Goal: Obtain resource: Obtain resource

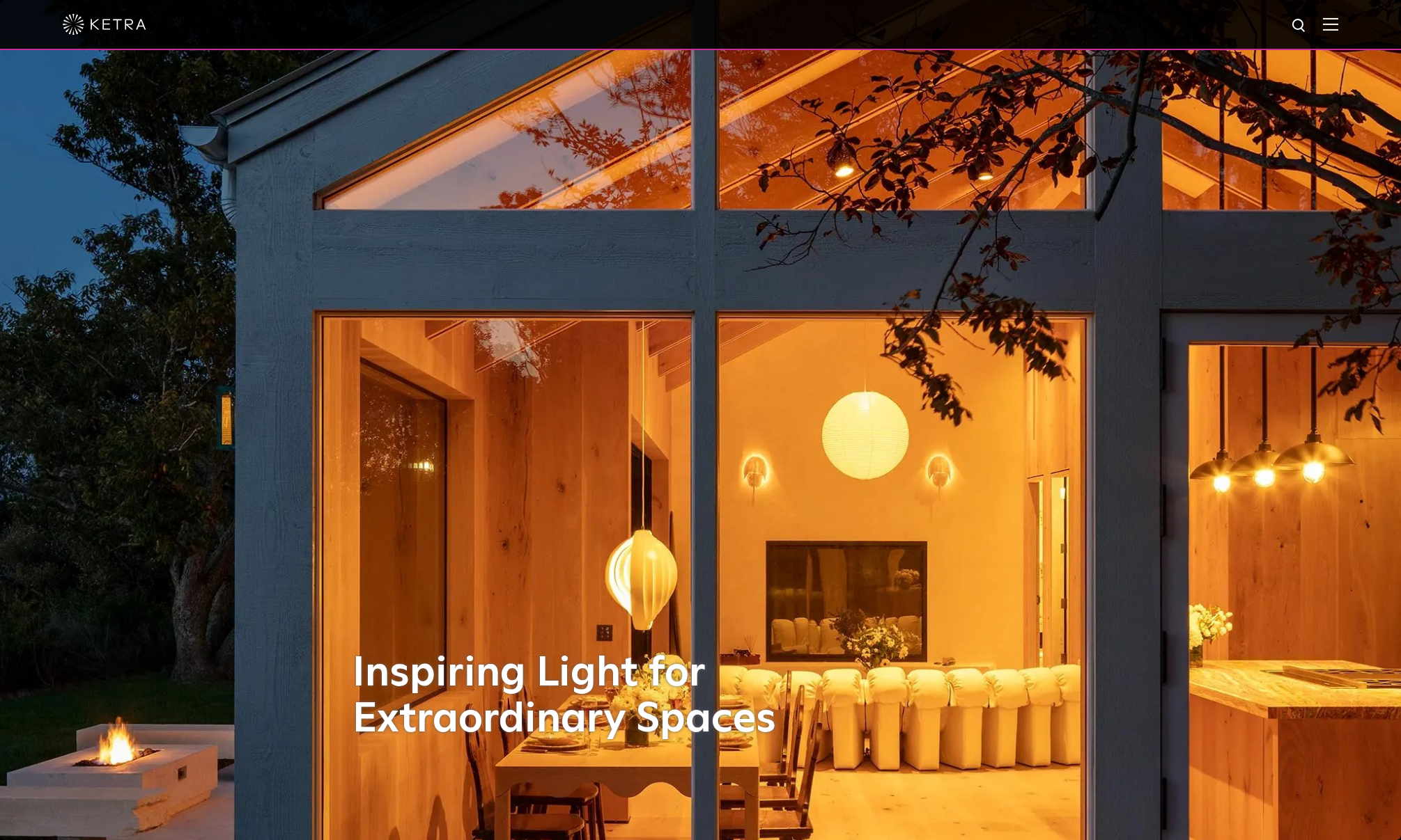
click at [1338, 23] on img at bounding box center [1330, 24] width 15 height 13
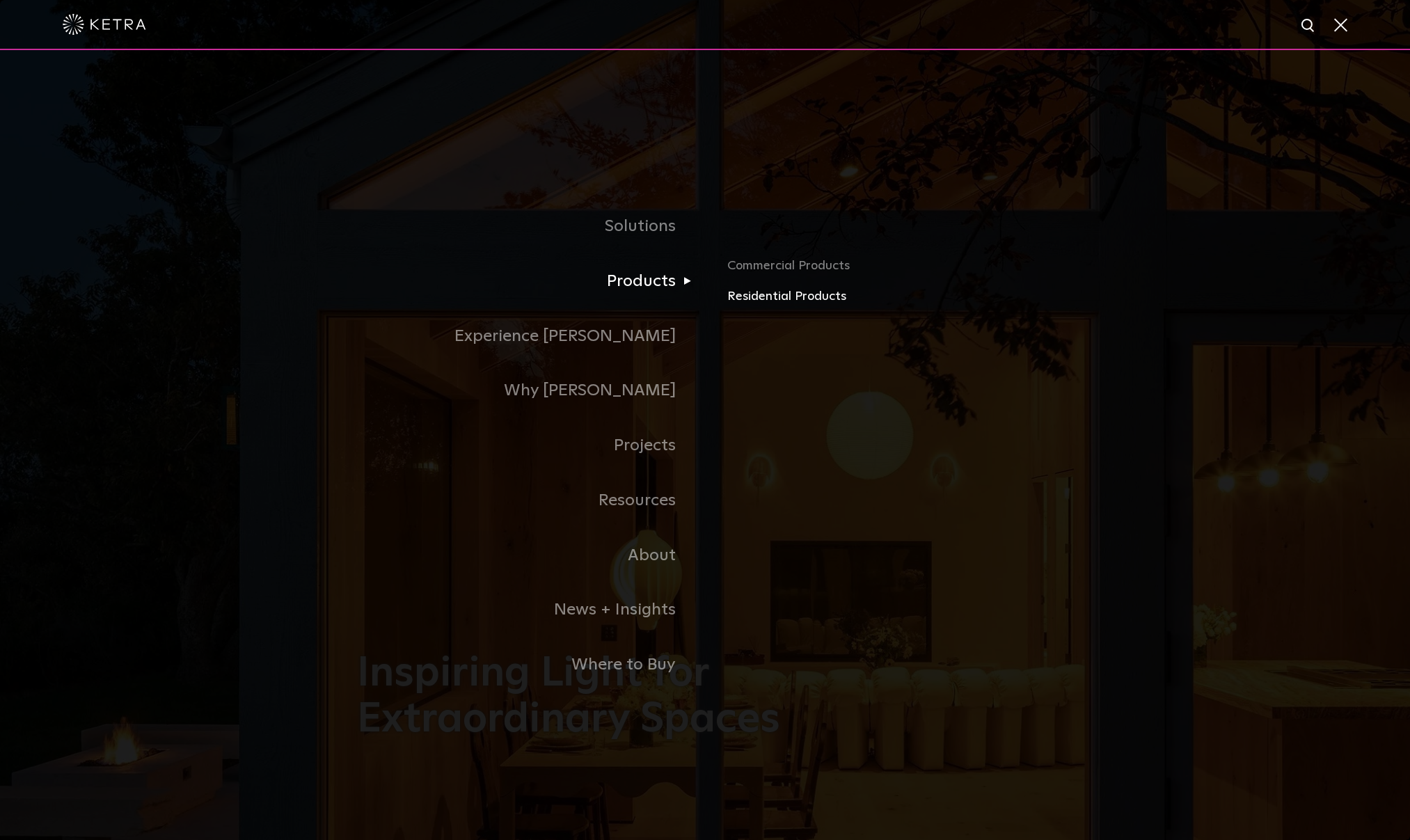
click at [777, 298] on link "Residential Products" at bounding box center [890, 297] width 326 height 20
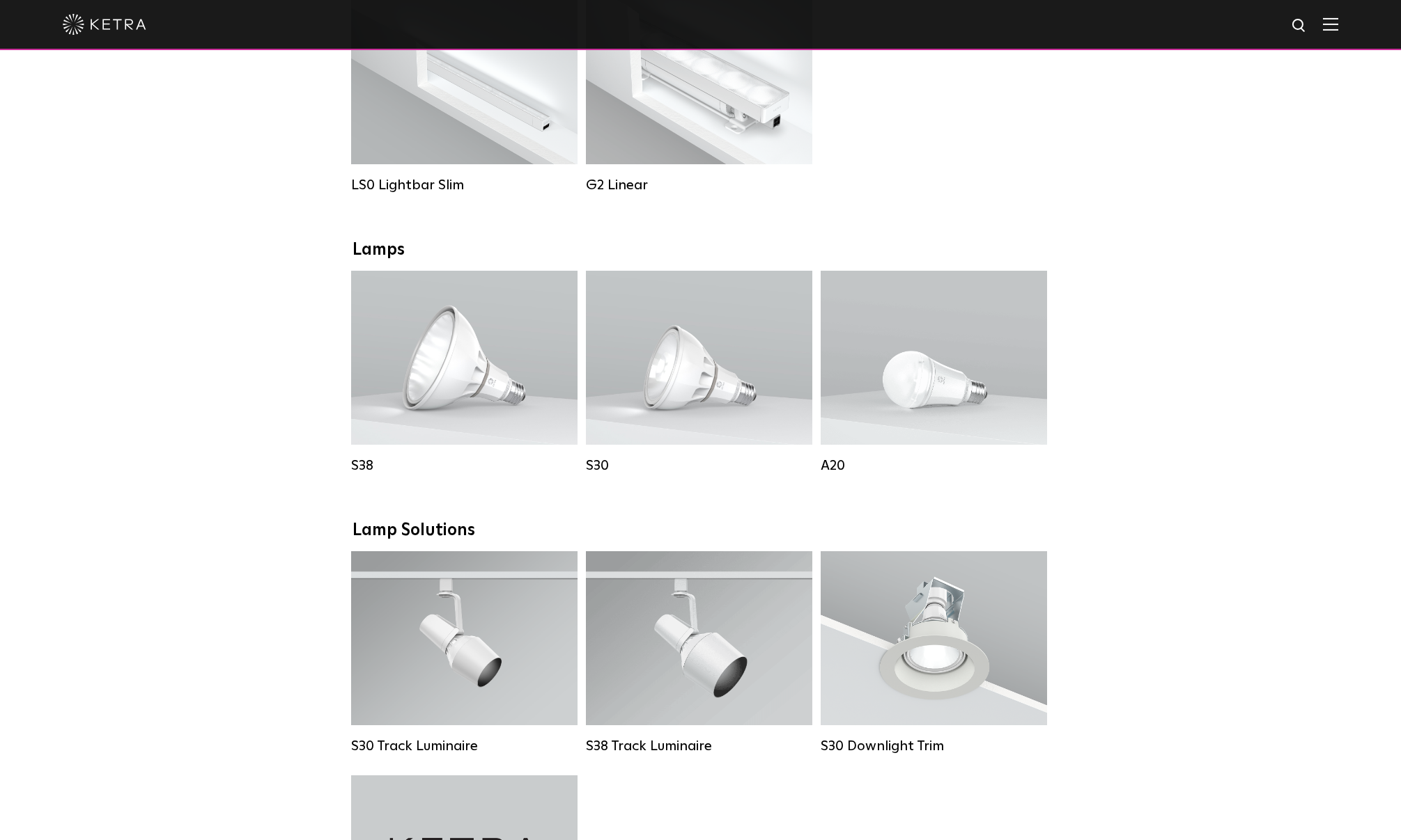
scroll to position [627, 0]
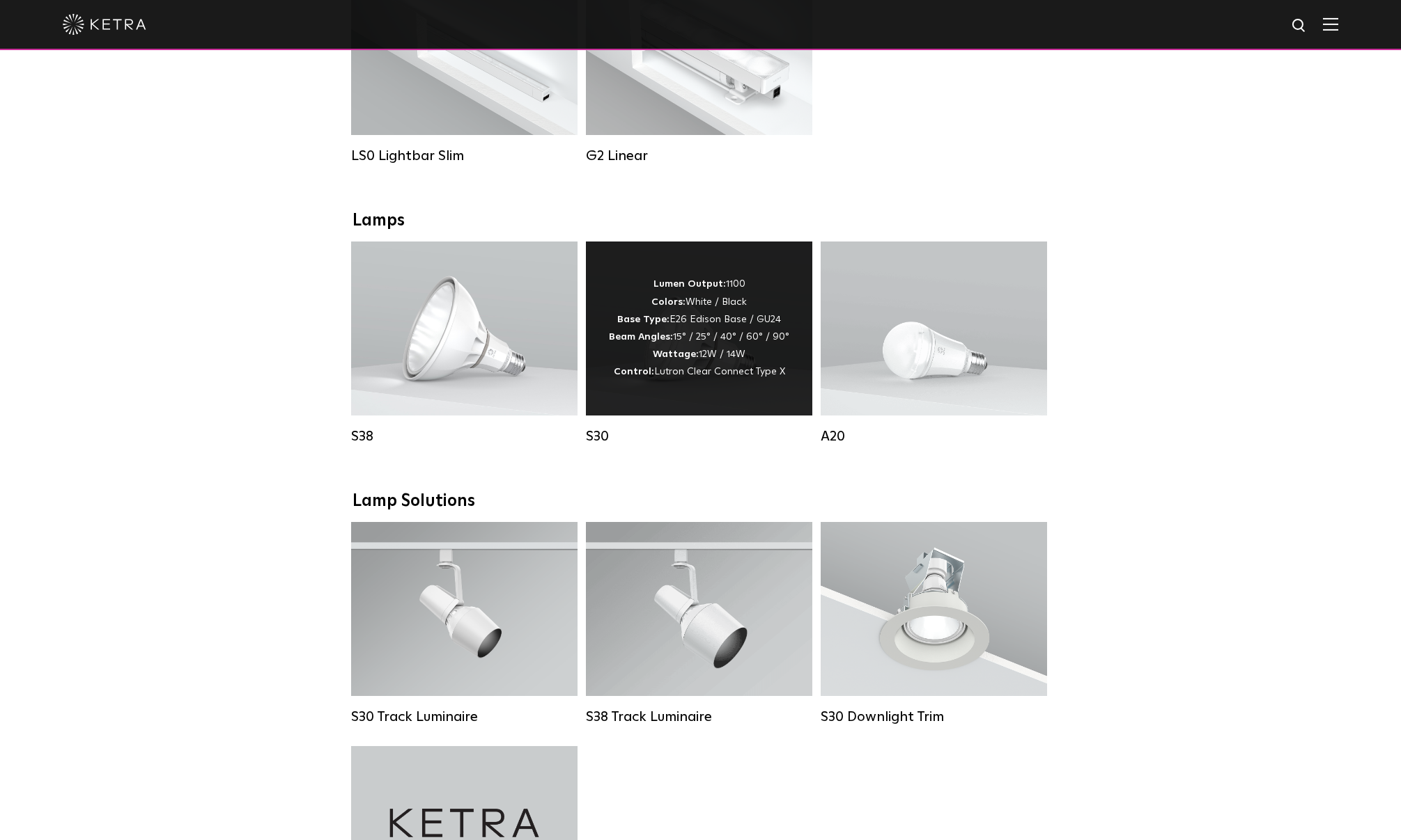
click at [721, 373] on div "Lumen Output: 1100 Colors: White / Black Base Type: E26 Edison Base / GU24 Beam…" at bounding box center [698, 328] width 180 height 105
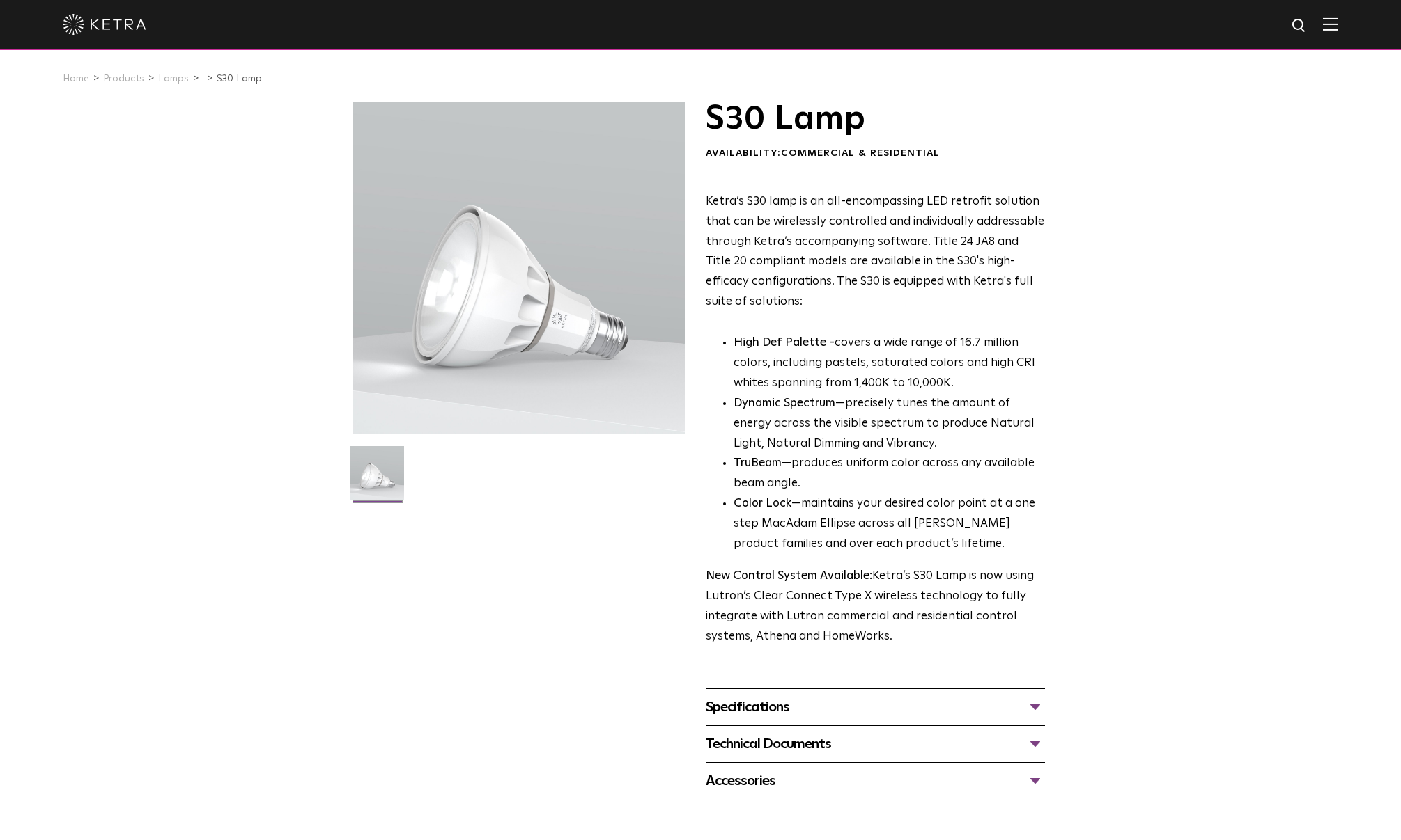
click at [1027, 709] on div "Specifications" at bounding box center [875, 707] width 339 height 22
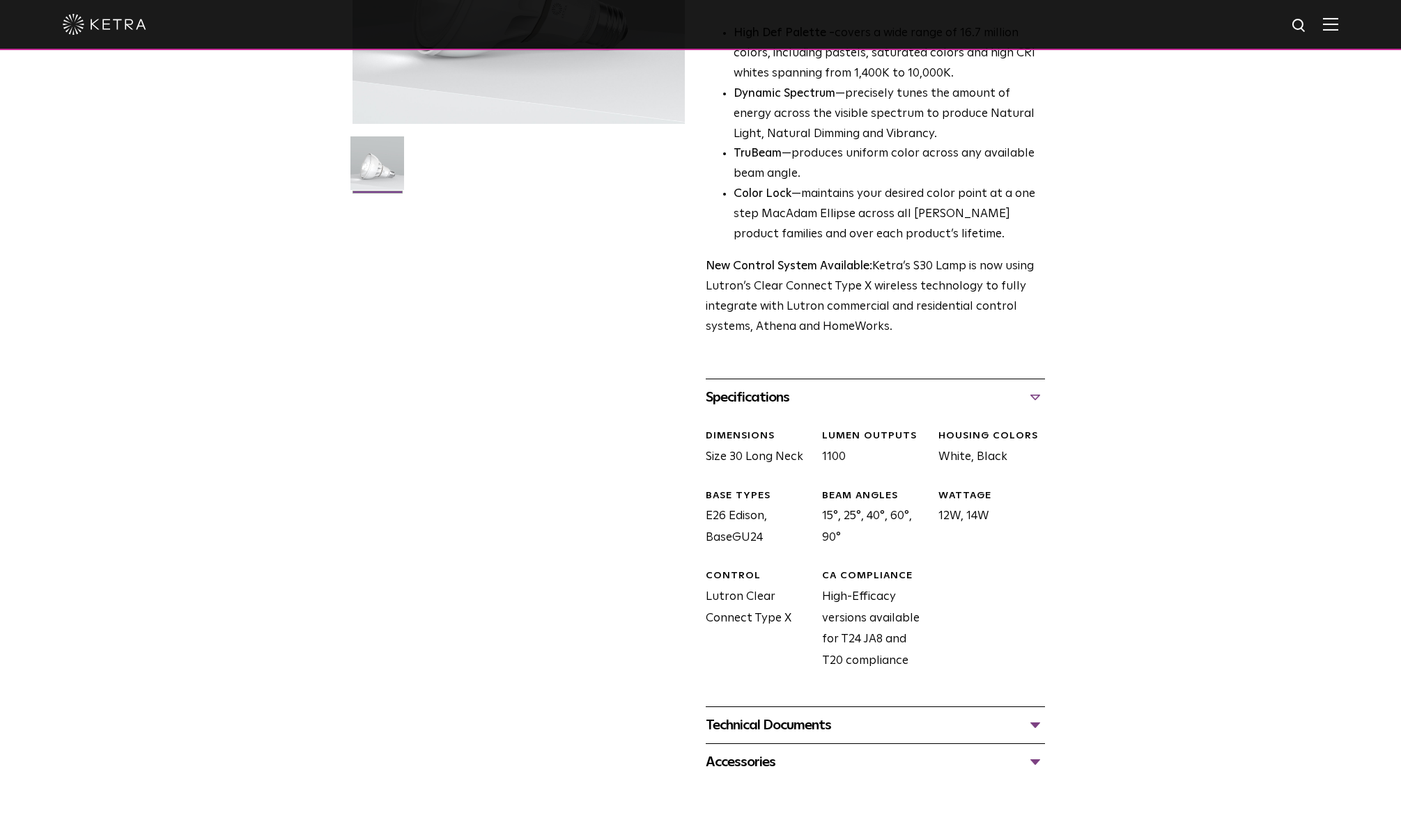
scroll to position [348, 0]
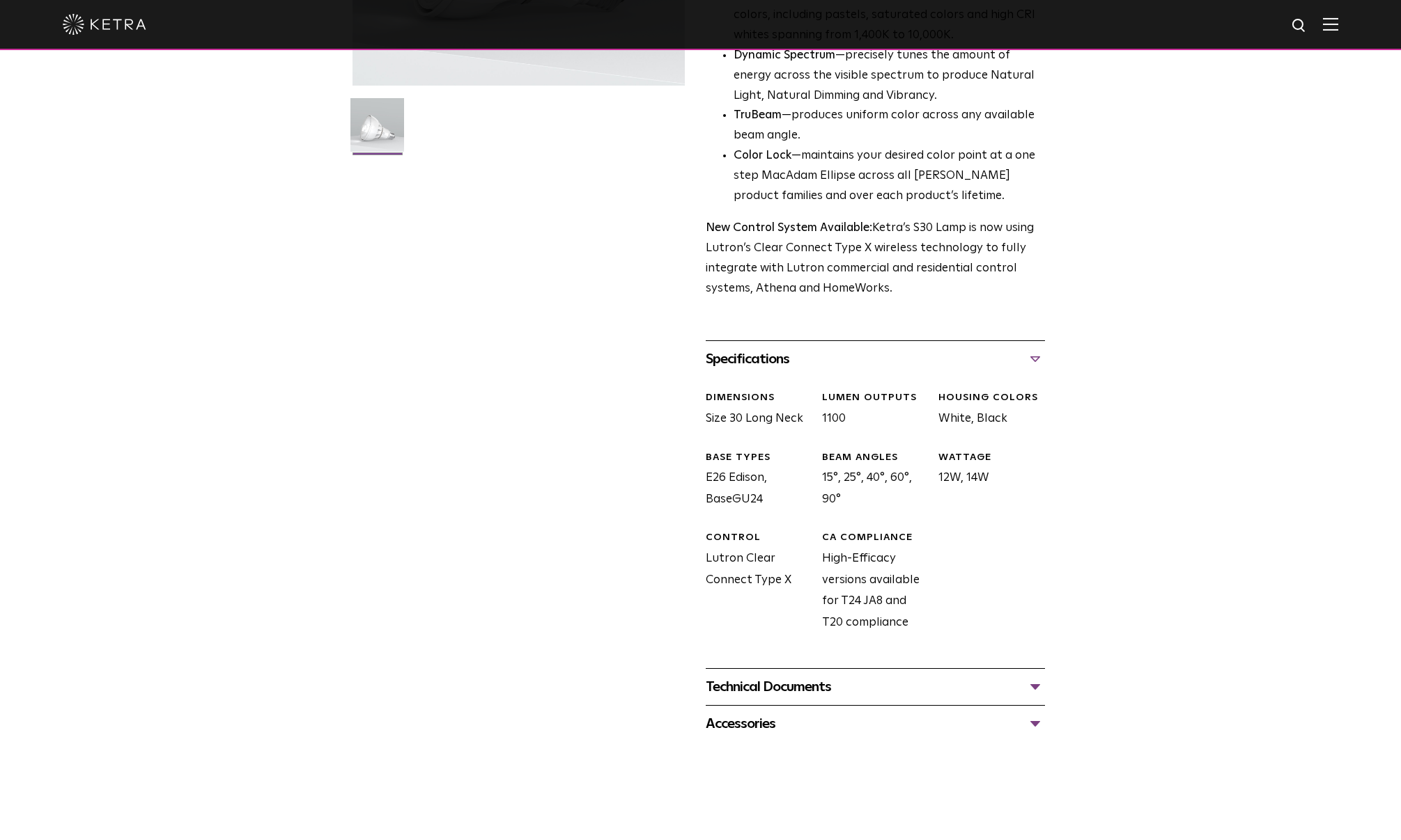
click at [1031, 692] on div "Technical Documents" at bounding box center [875, 687] width 339 height 22
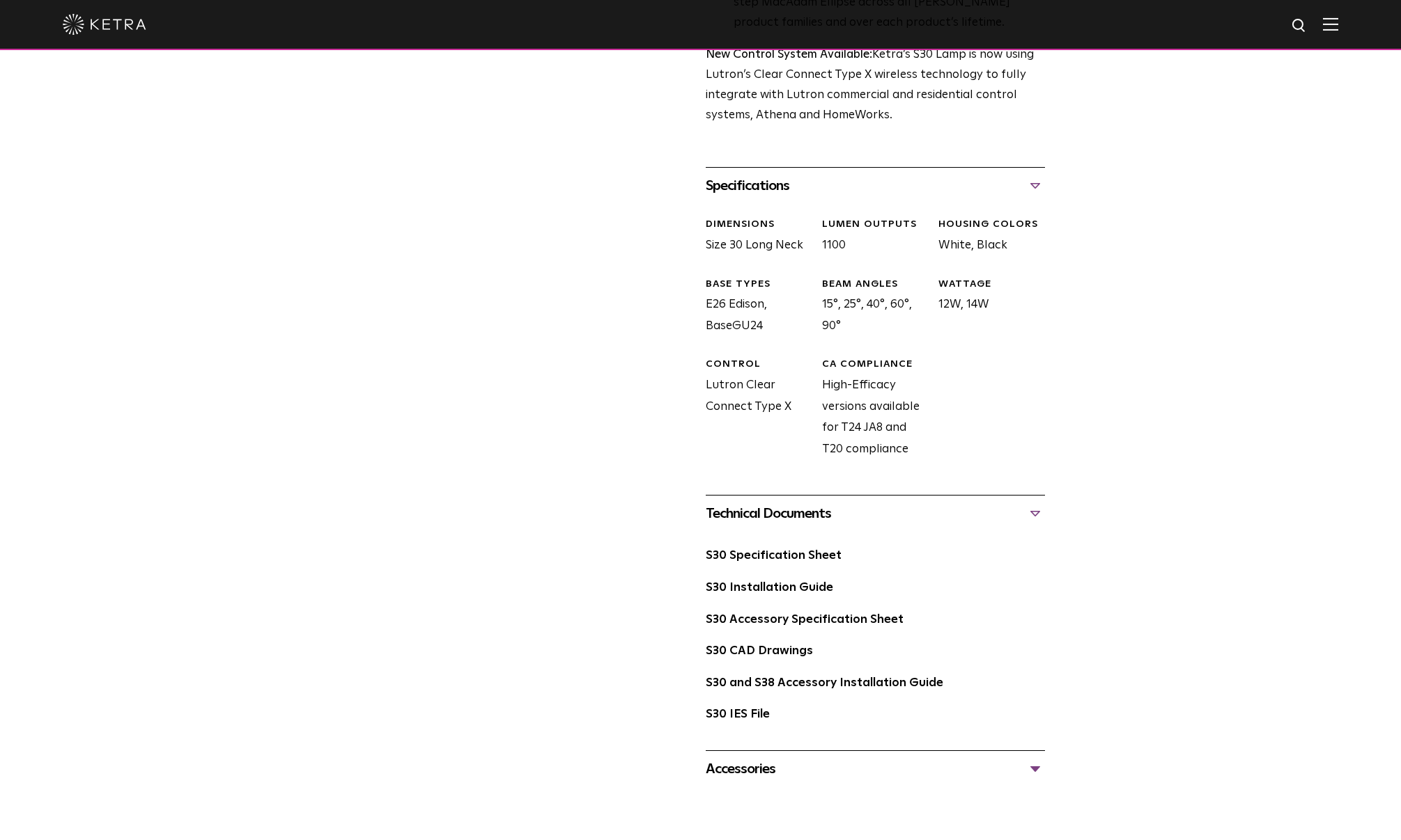
scroll to position [557, 0]
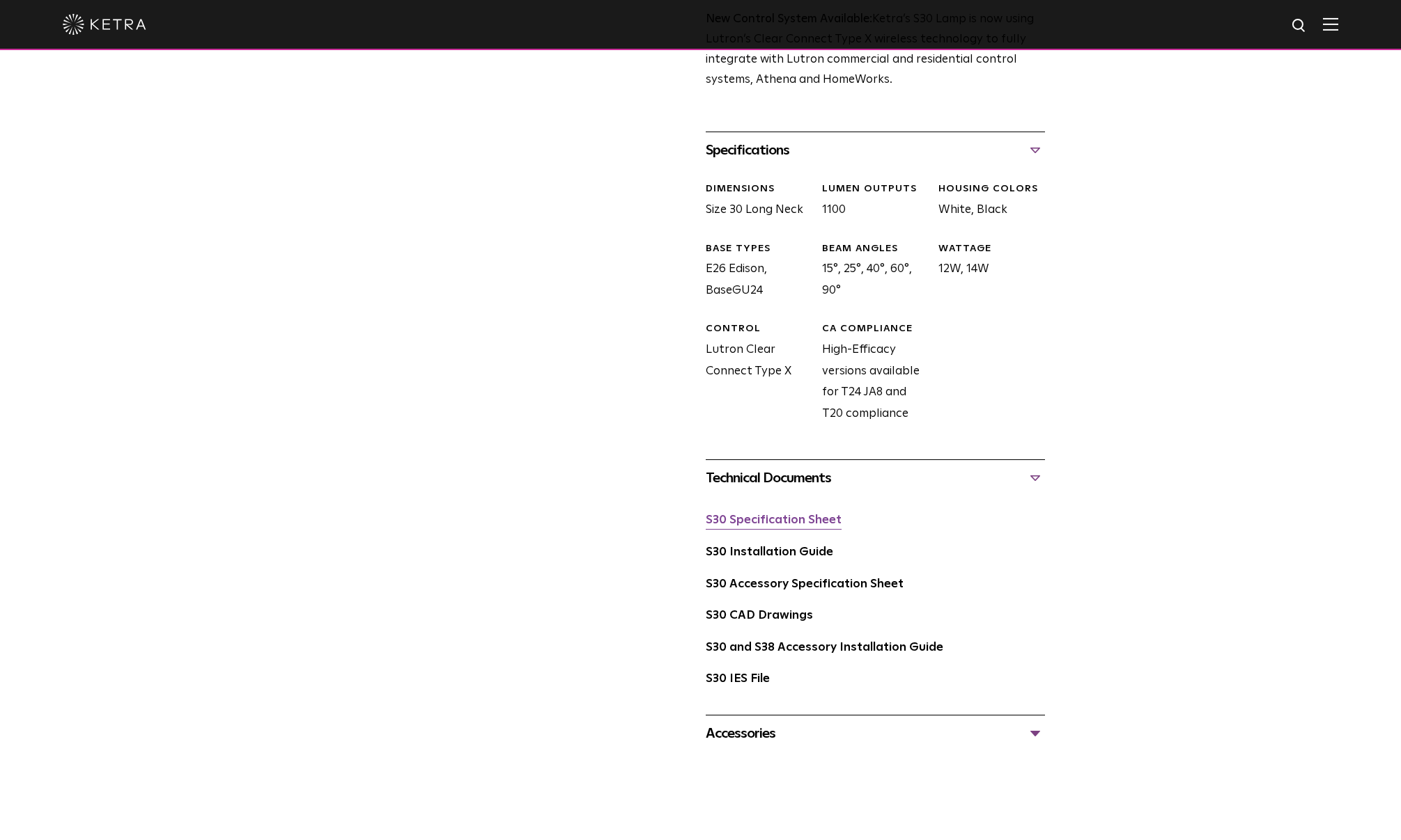
click at [790, 524] on link "S30 Specification Sheet" at bounding box center [773, 520] width 135 height 12
